Goal: Task Accomplishment & Management: Use online tool/utility

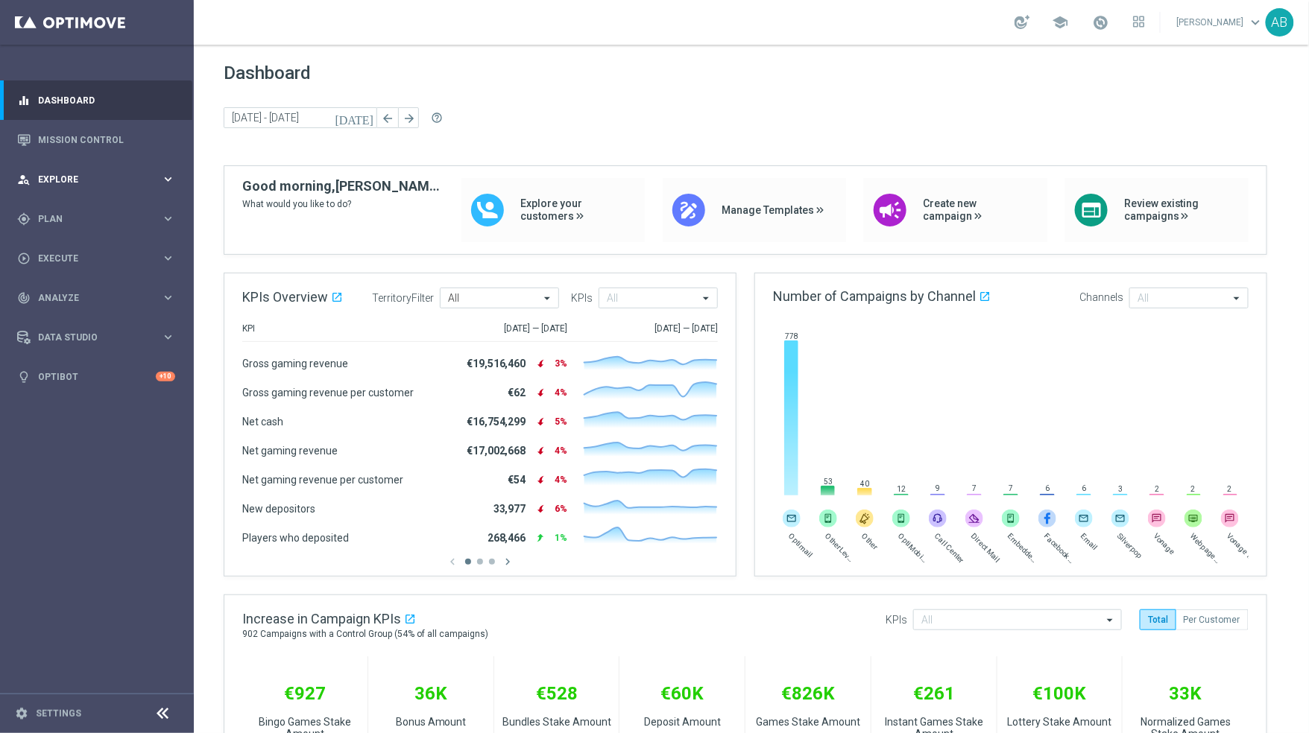
click at [83, 171] on div "person_search Explore keyboard_arrow_right" at bounding box center [96, 180] width 192 height 40
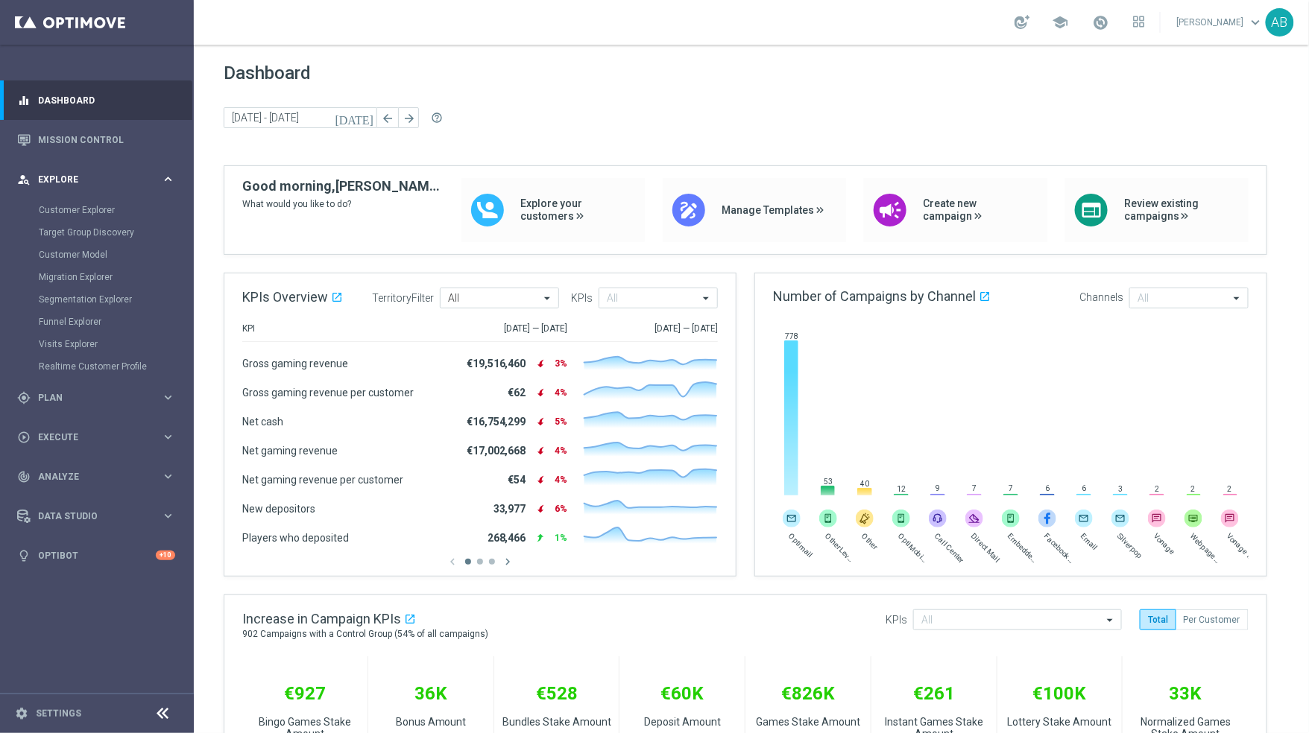
click at [97, 175] on span "Explore" at bounding box center [99, 179] width 123 height 9
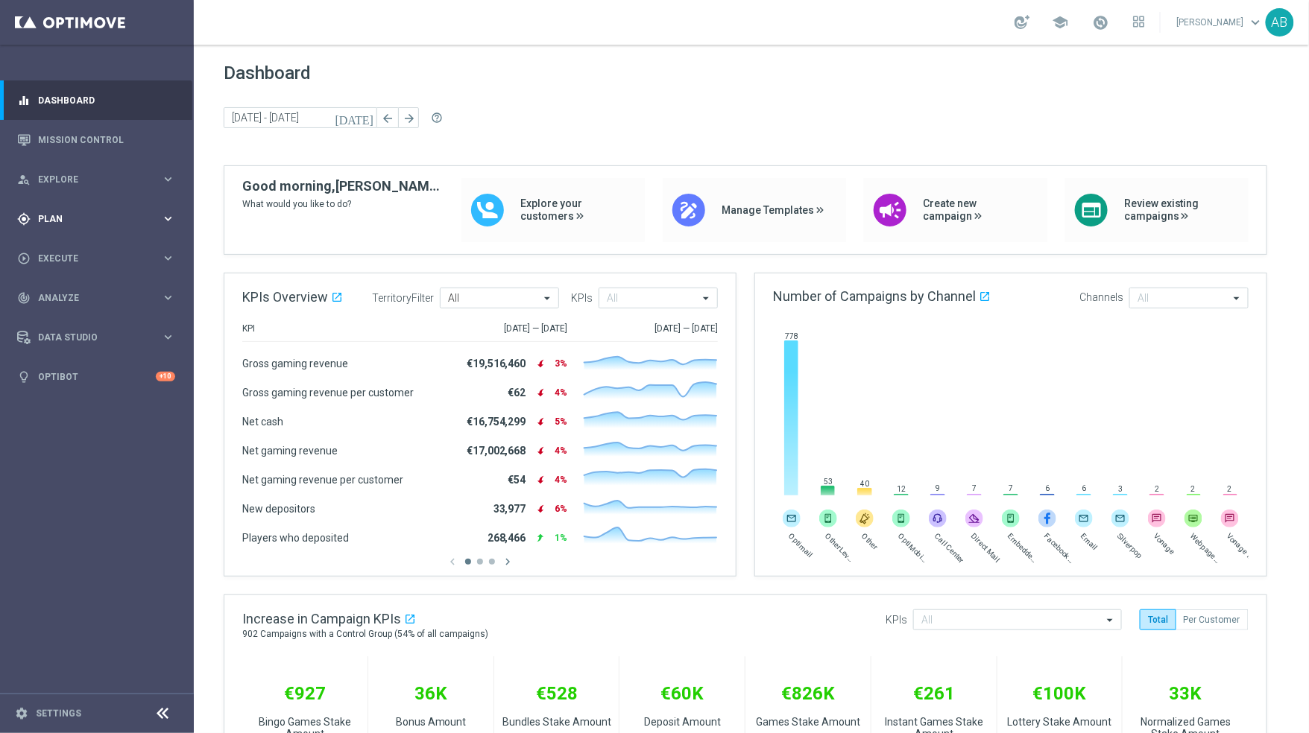
click at [75, 219] on span "Plan" at bounding box center [99, 219] width 123 height 9
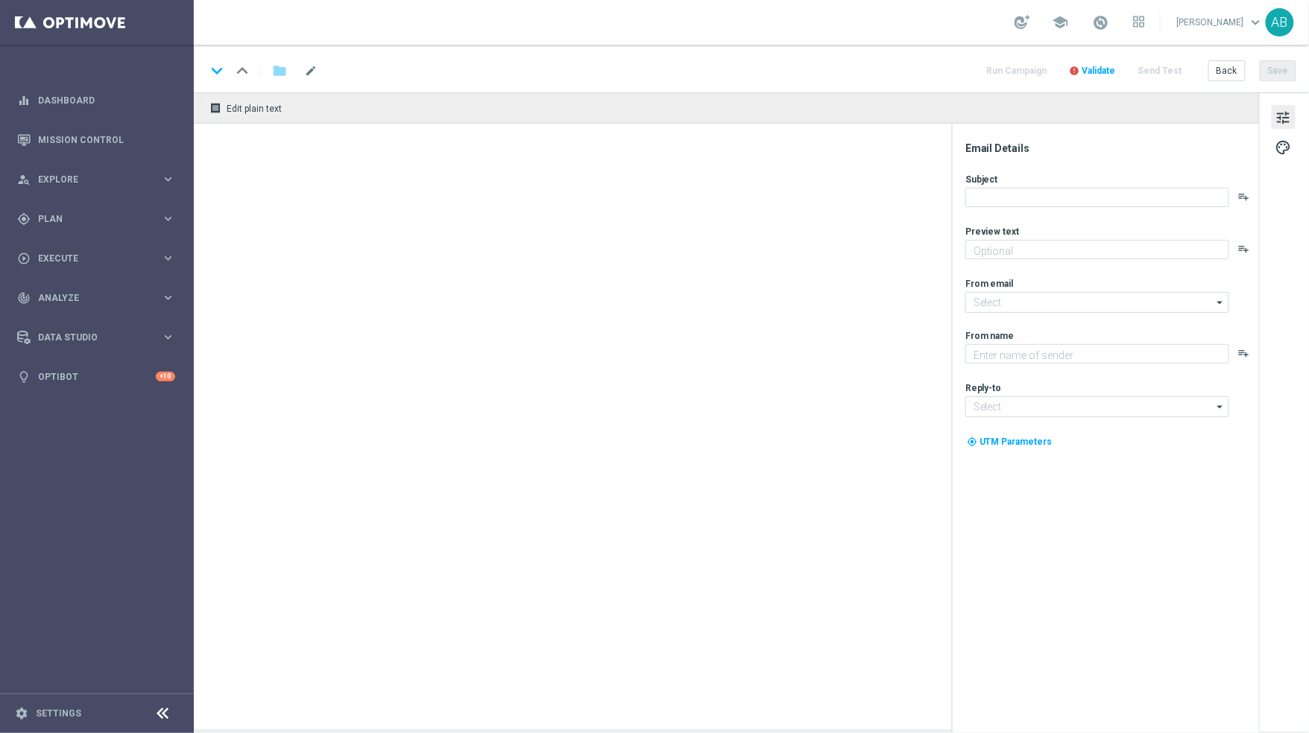
type textarea "£2.50 a bet..."
type textarea "Lottoland"
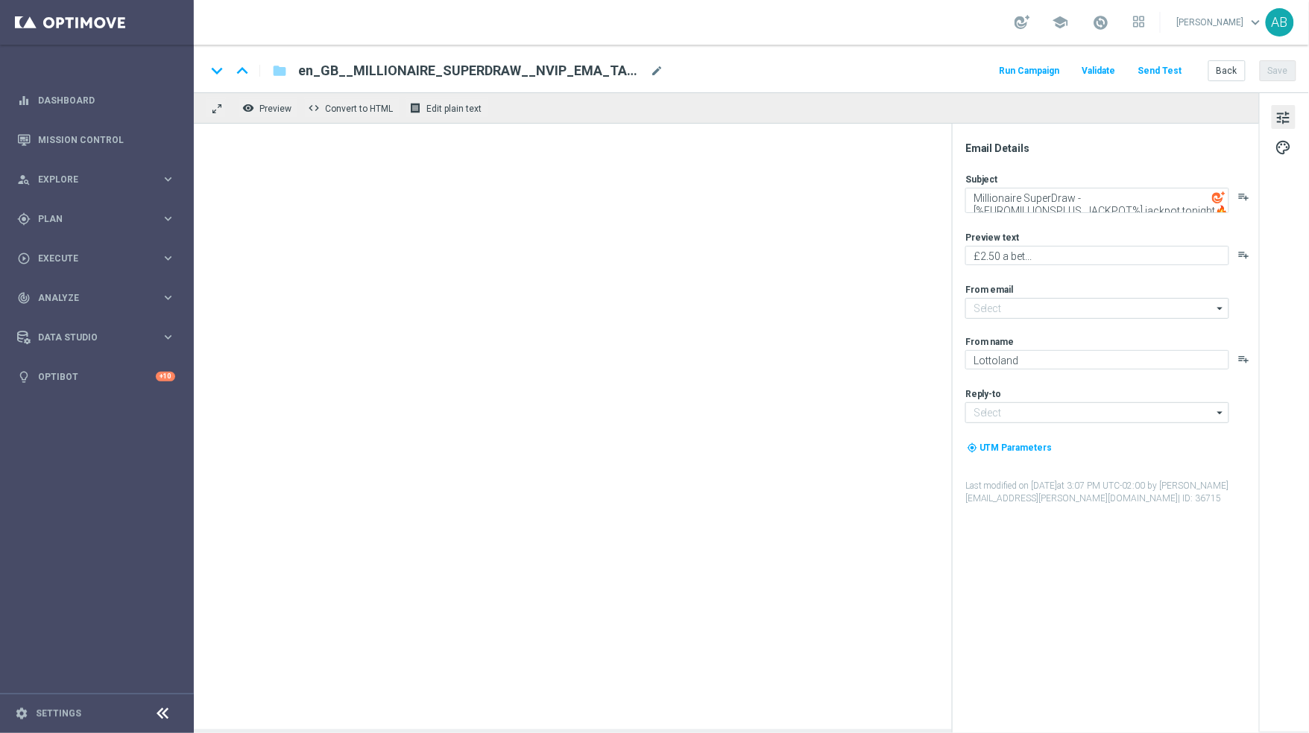
type input "[EMAIL_ADDRESS][DOMAIN_NAME]"
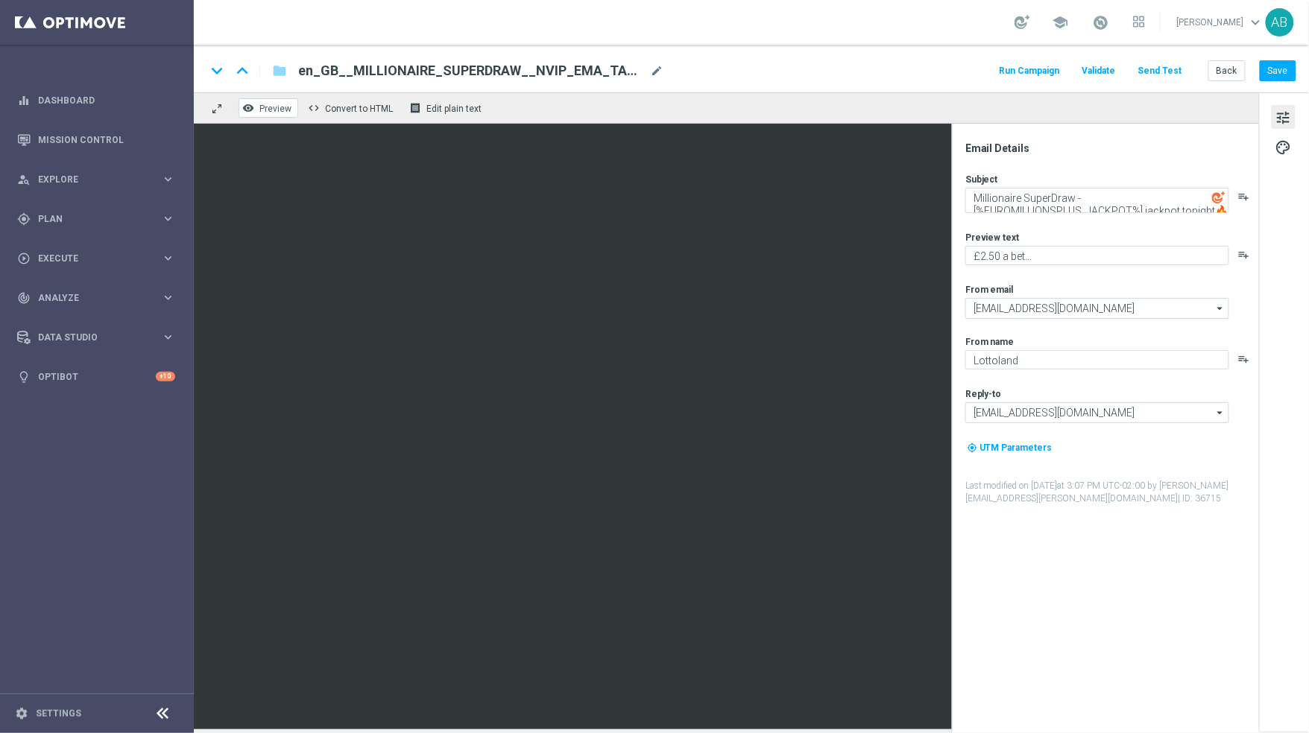
click at [277, 109] on span "Preview" at bounding box center [275, 109] width 32 height 10
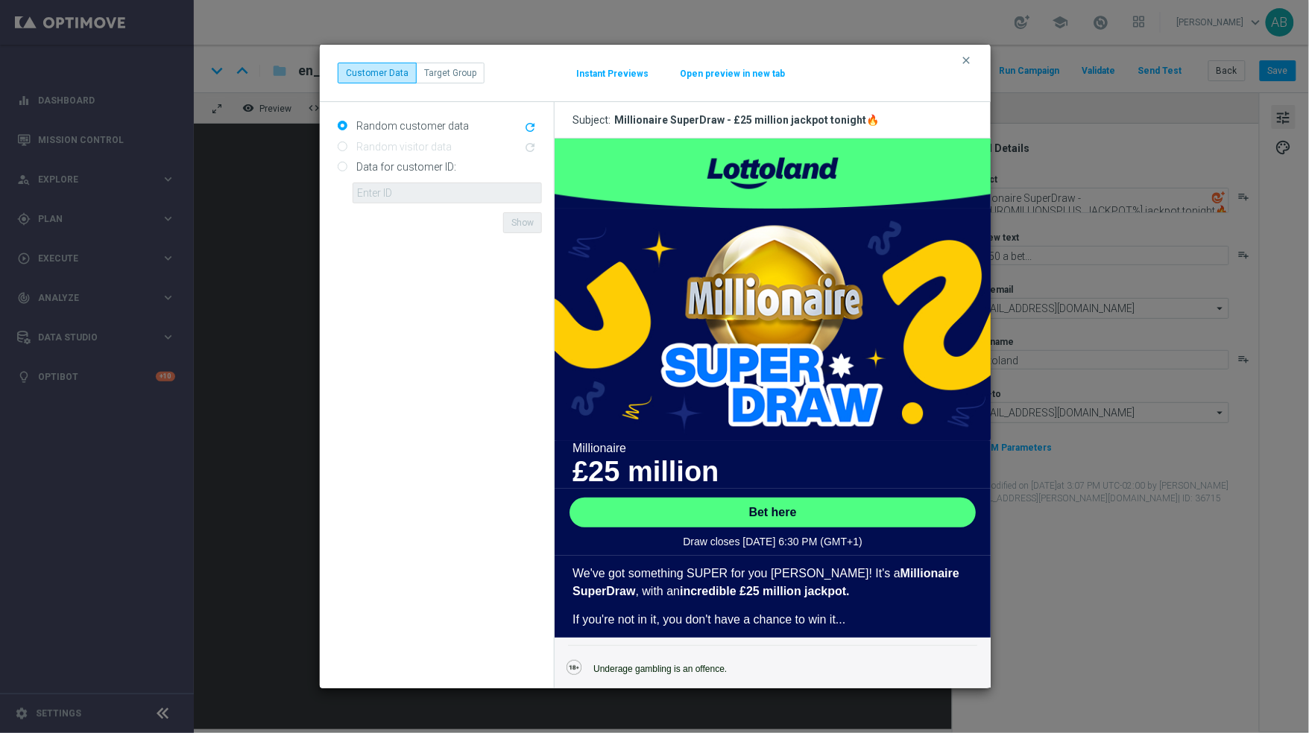
click at [340, 168] on input "Data for customer ID:" at bounding box center [343, 168] width 10 height 10
radio input "true"
click at [416, 192] on input "text" at bounding box center [447, 193] width 189 height 21
type input "4832825"
click at [525, 218] on button "Show" at bounding box center [522, 222] width 39 height 21
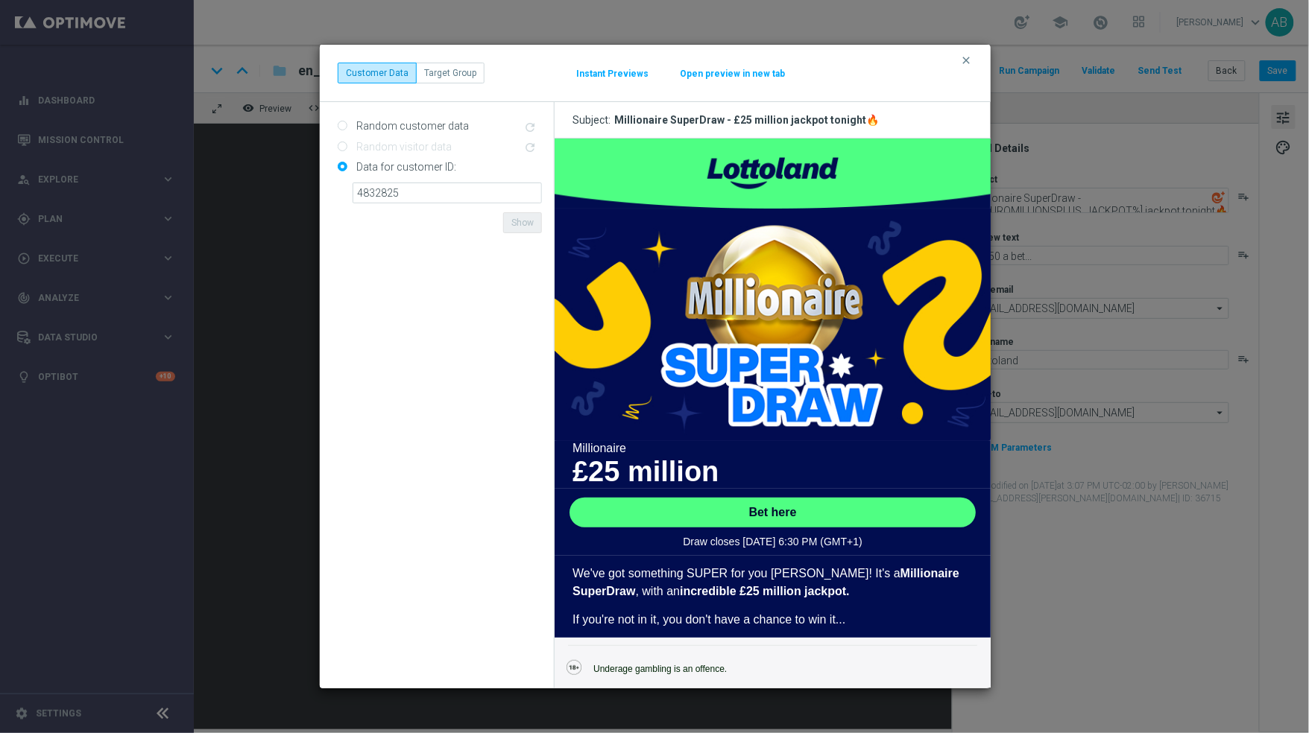
click at [736, 75] on button "Open preview in new tab" at bounding box center [732, 74] width 107 height 12
